Goal: Transaction & Acquisition: Purchase product/service

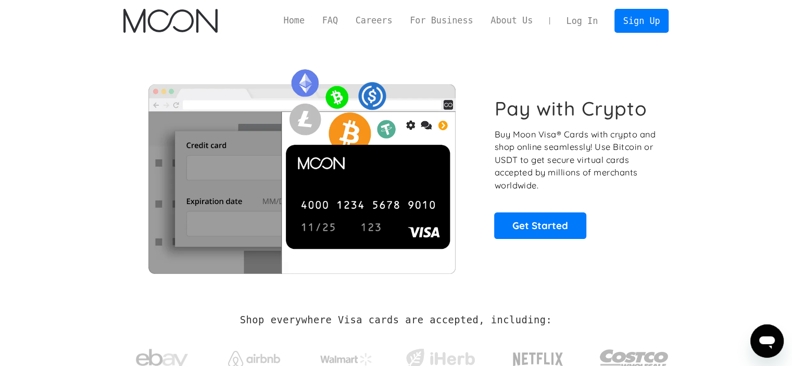
click at [740, 98] on section "Pay with Crypto Buy Moon Visa® Cards with crypto and shop online seamlessly! Us…" at bounding box center [396, 168] width 792 height 252
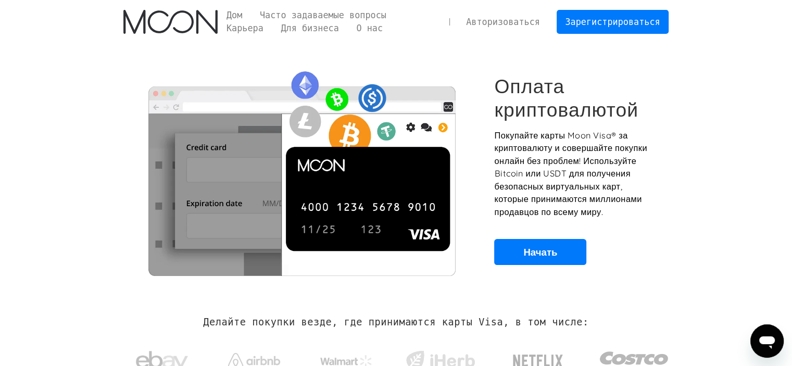
click at [516, 18] on font "Авторизоваться" at bounding box center [503, 22] width 74 height 10
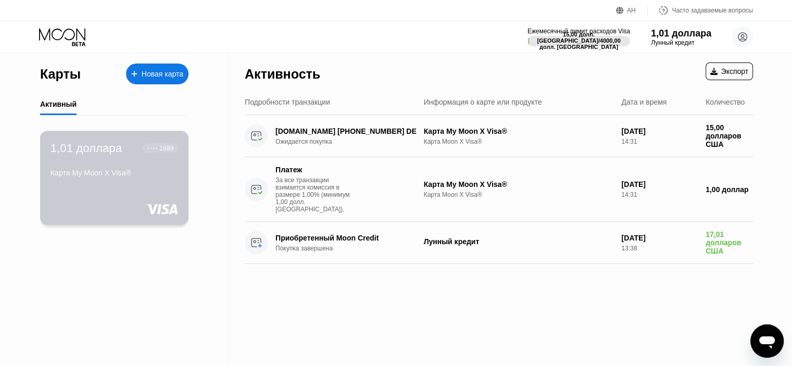
click at [85, 147] on font "1,01 доллара" at bounding box center [85, 147] width 71 height 13
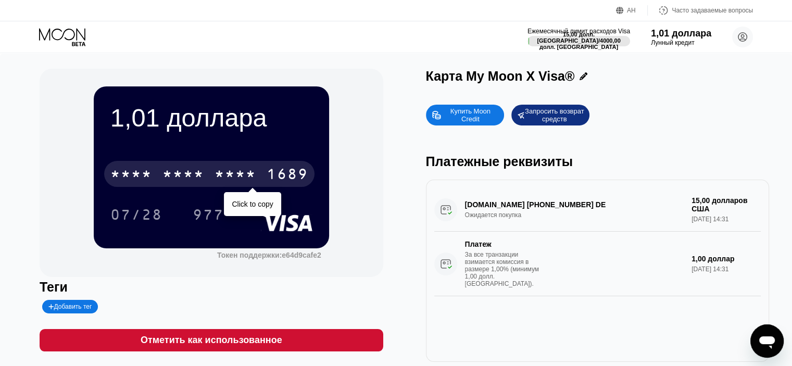
click at [183, 183] on font "*" at bounding box center [188, 175] width 10 height 17
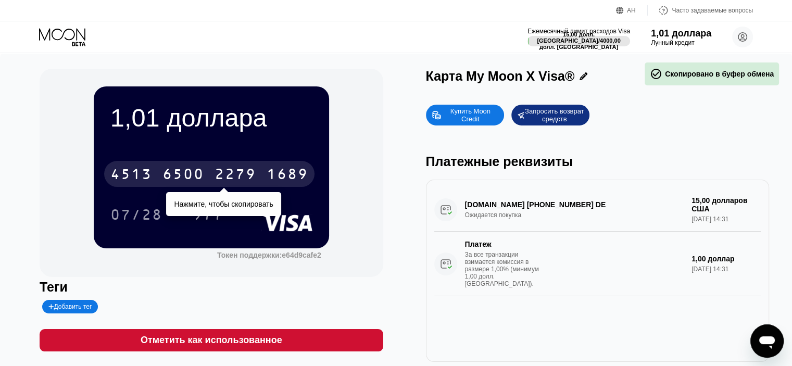
click at [243, 181] on font "2279" at bounding box center [235, 175] width 42 height 17
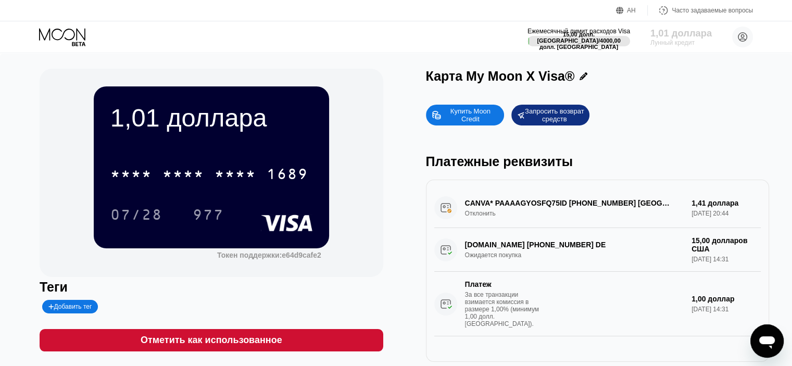
click at [685, 36] on font "1,01 доллара" at bounding box center [680, 33] width 61 height 10
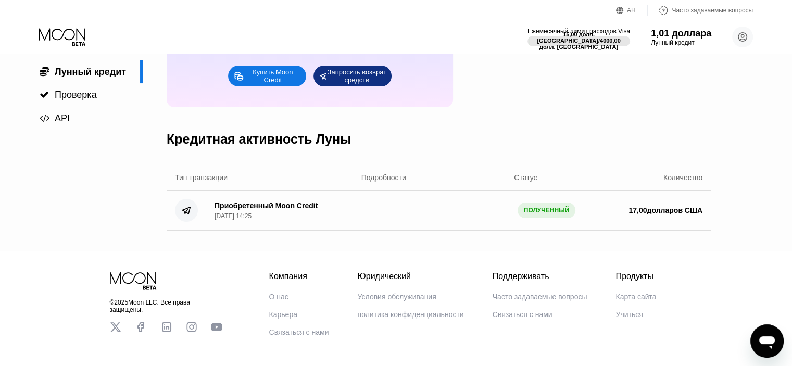
scroll to position [52, 0]
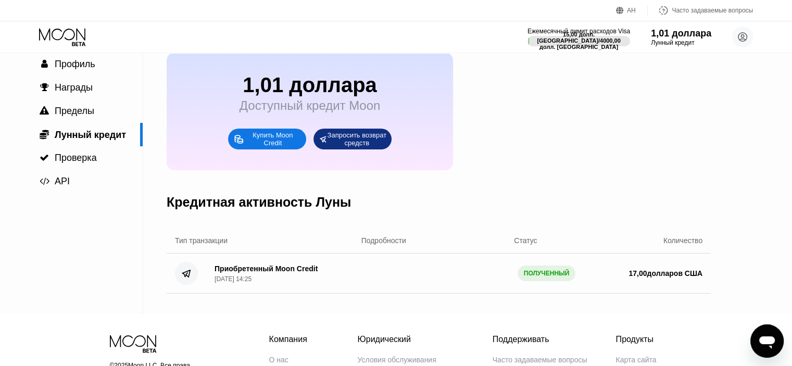
click at [262, 147] on font "Купить Moon Credit" at bounding box center [273, 139] width 42 height 16
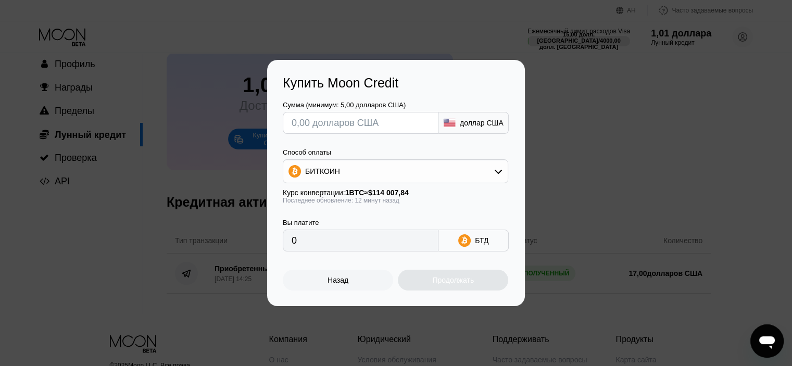
click at [357, 123] on input "text" at bounding box center [361, 122] width 138 height 21
type input "$5"
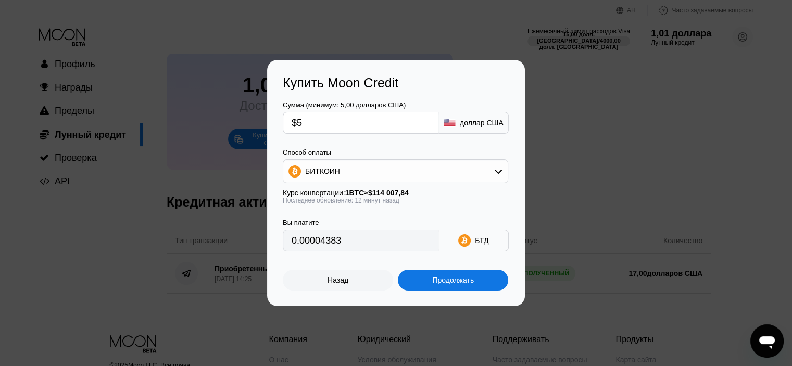
type input "0.00004383"
type input "$5"
click at [474, 174] on div "БИТКОИН" at bounding box center [395, 171] width 224 height 21
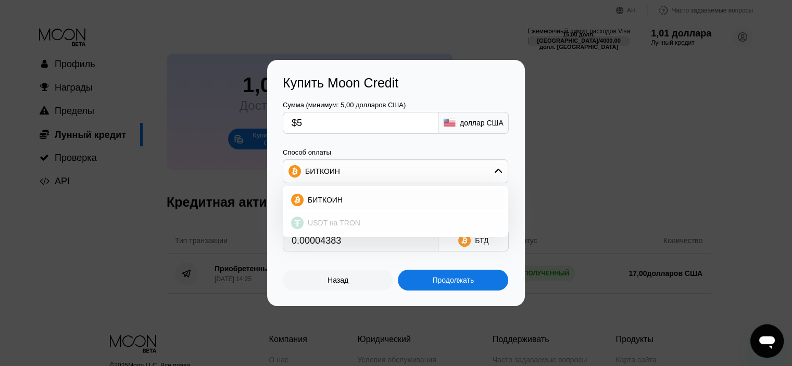
click at [322, 227] on font "USDT на TRON" at bounding box center [334, 223] width 53 height 8
type input "5.05"
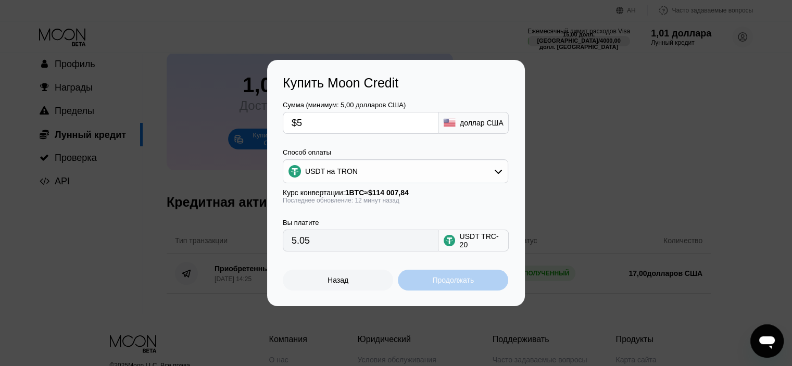
click at [454, 281] on font "Продолжать" at bounding box center [453, 280] width 42 height 8
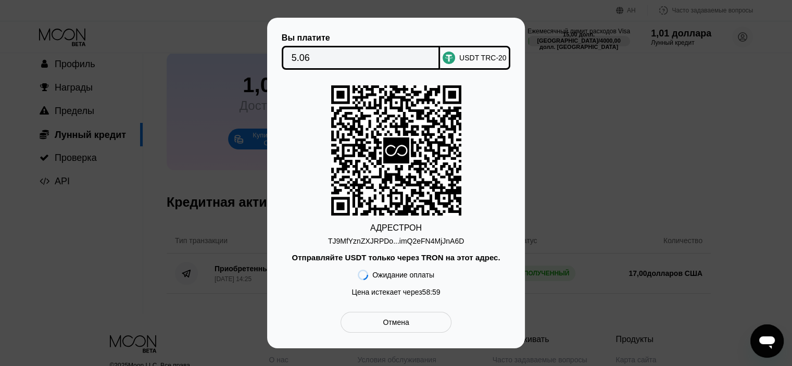
click at [427, 242] on font "TJ9MfYznZXJRPDo...imQ2eFN4MjJnA6D" at bounding box center [396, 241] width 136 height 8
click at [421, 242] on font "TJ9MfYznZXJRPDo...imQ2eFN4MjJnA6D" at bounding box center [396, 241] width 136 height 8
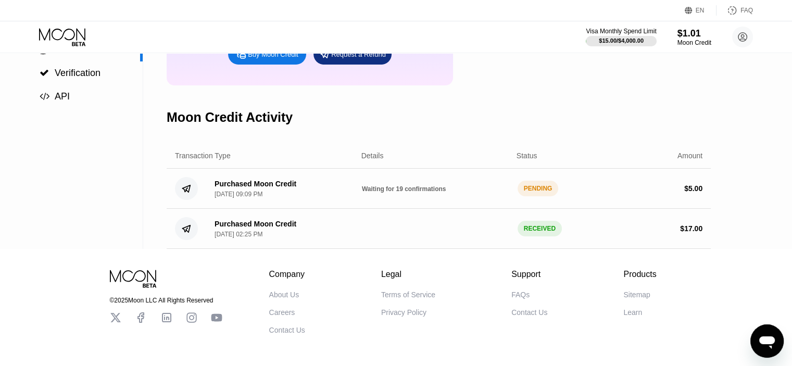
scroll to position [191, 0]
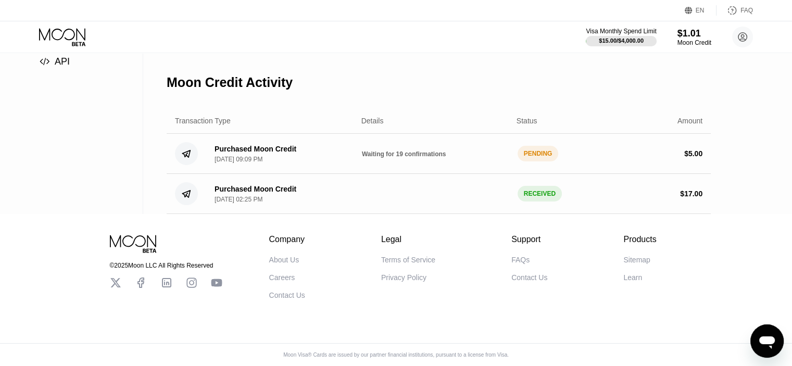
drag, startPoint x: 522, startPoint y: 147, endPoint x: 550, endPoint y: 147, distance: 28.1
click at [550, 147] on div "PENDING" at bounding box center [537, 154] width 41 height 16
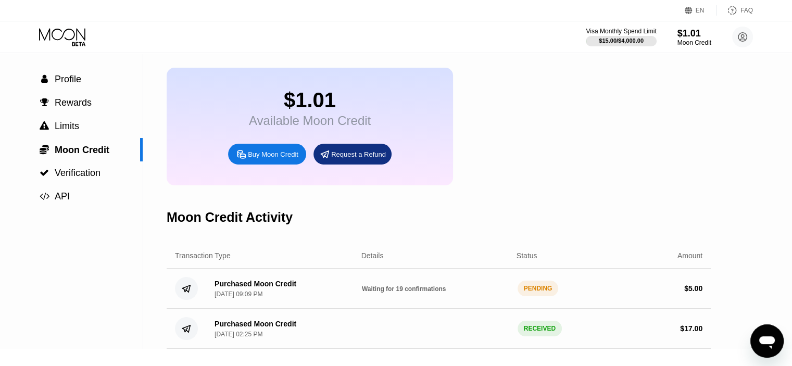
scroll to position [34, 0]
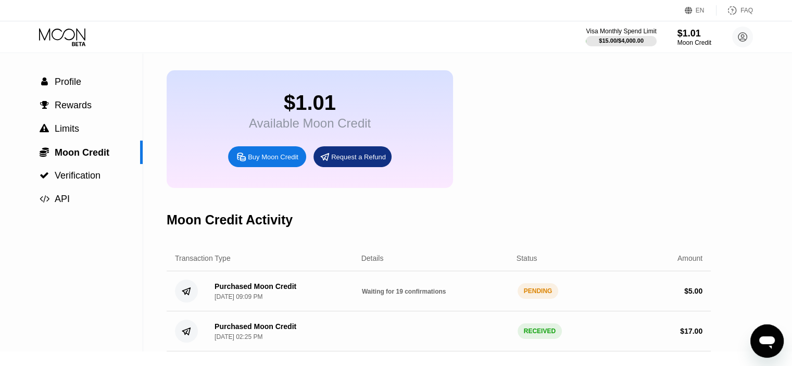
drag, startPoint x: 552, startPoint y: 303, endPoint x: 529, endPoint y: 303, distance: 22.4
click at [529, 299] on div "PENDING" at bounding box center [537, 291] width 41 height 16
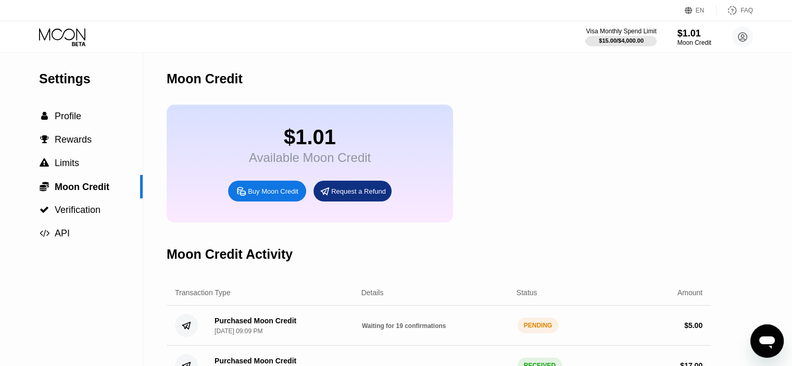
scroll to position [0, 0]
click at [316, 165] on div "Available Moon Credit" at bounding box center [310, 157] width 122 height 15
click at [68, 29] on icon at bounding box center [62, 34] width 46 height 12
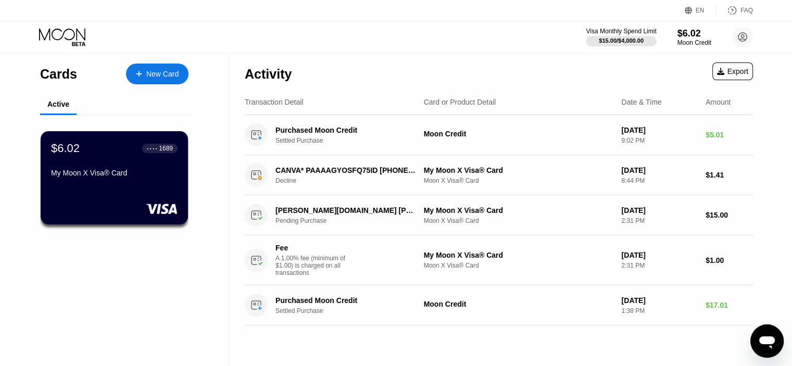
click at [158, 149] on div "● ● ● ● 1689" at bounding box center [160, 148] width 26 height 7
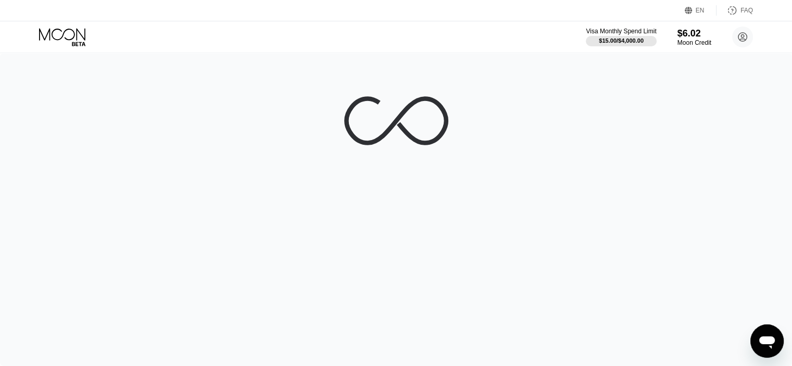
click at [58, 154] on div at bounding box center [396, 209] width 792 height 313
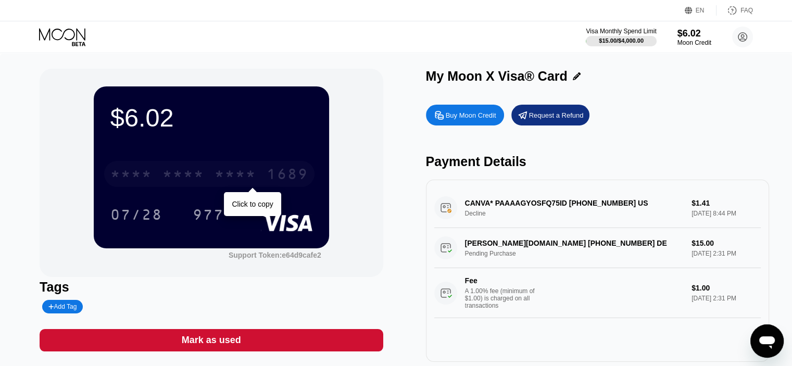
click at [280, 174] on div "1689" at bounding box center [288, 175] width 42 height 17
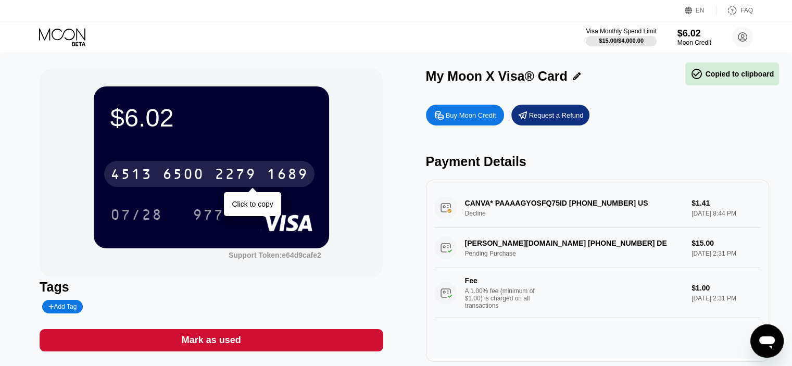
click at [247, 177] on div "2279" at bounding box center [235, 175] width 42 height 17
